Goal: Task Accomplishment & Management: Use online tool/utility

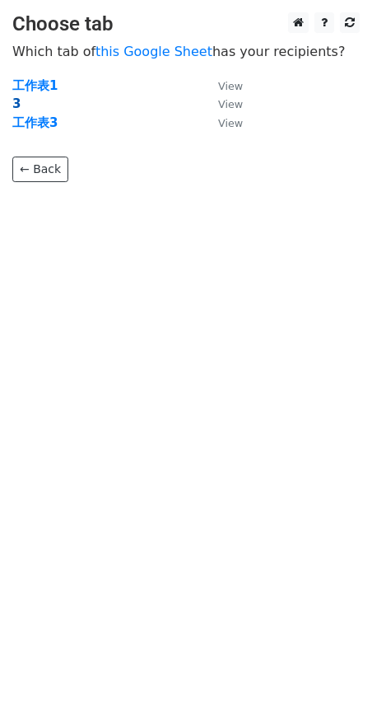
click at [16, 104] on strong "3" at bounding box center [16, 103] width 8 height 15
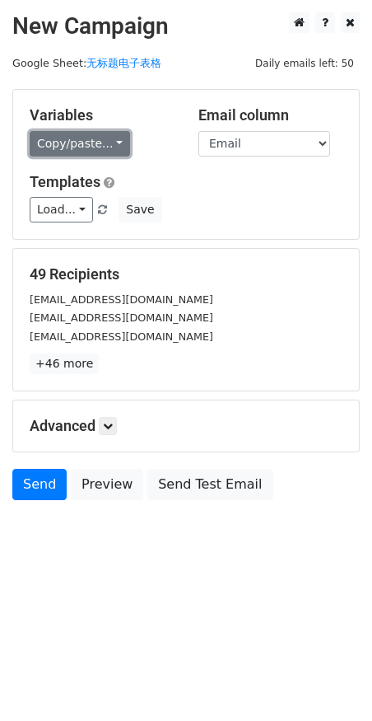
click at [86, 138] on link "Copy/paste..." at bounding box center [80, 144] width 101 height 26
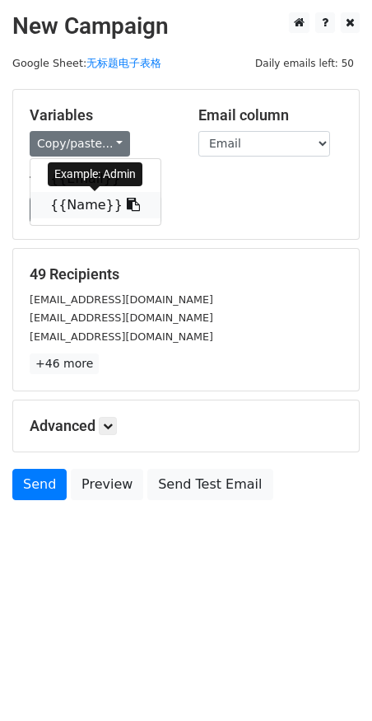
click at [79, 202] on link "{{Name}}" at bounding box center [95, 205] width 130 height 26
